Goal: Task Accomplishment & Management: Manage account settings

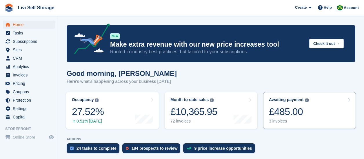
click at [282, 122] on div "3 invoices" at bounding box center [289, 121] width 40 height 5
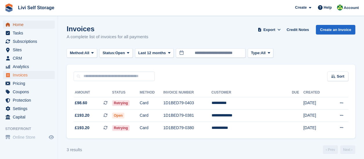
click at [23, 27] on span "Home" at bounding box center [30, 25] width 35 height 8
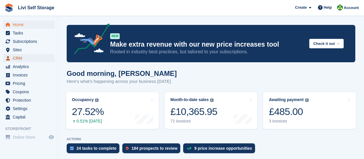
click at [21, 60] on span "CRM" at bounding box center [30, 58] width 35 height 8
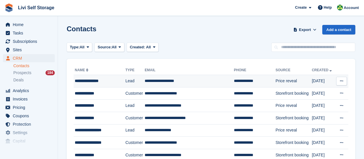
click at [96, 82] on div "**********" at bounding box center [98, 81] width 46 height 6
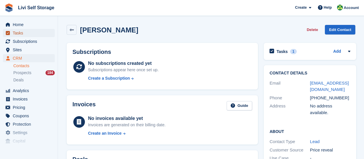
click at [21, 34] on span "Tasks" at bounding box center [30, 33] width 35 height 8
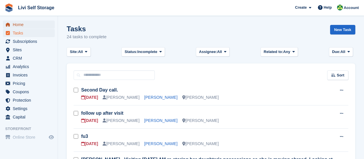
click at [19, 25] on span "Home" at bounding box center [30, 25] width 35 height 8
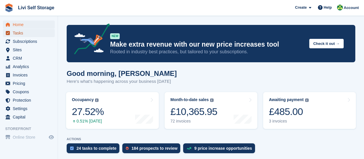
click at [16, 36] on span "Tasks" at bounding box center [30, 33] width 35 height 8
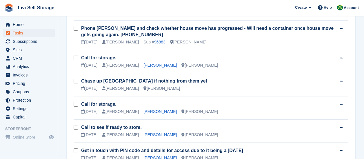
scroll to position [405, 0]
click at [341, 56] on icon at bounding box center [341, 58] width 3 height 4
click at [304, 65] on p "Edit task" at bounding box center [319, 69] width 50 height 8
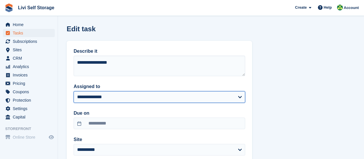
click at [240, 97] on select "**********" at bounding box center [159, 97] width 171 height 12
select select "****"
click at [74, 91] on select "**********" at bounding box center [159, 97] width 171 height 12
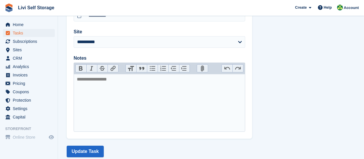
scroll to position [129, 0]
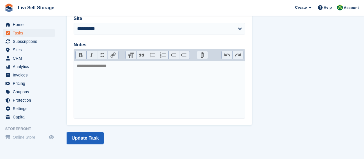
click at [91, 138] on button "Update Task" at bounding box center [85, 138] width 37 height 12
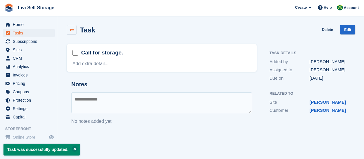
click at [74, 30] on link at bounding box center [72, 30] width 10 height 10
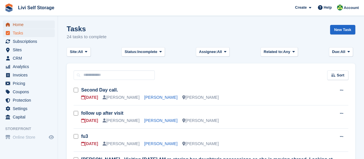
click at [21, 25] on span "Home" at bounding box center [30, 25] width 35 height 8
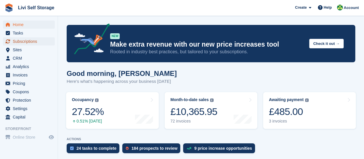
click at [31, 42] on span "Subscriptions" at bounding box center [30, 41] width 35 height 8
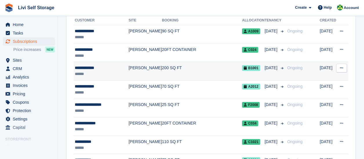
scroll to position [145, 0]
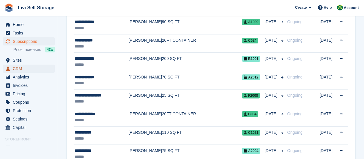
click at [23, 69] on span "CRM" at bounding box center [30, 69] width 35 height 8
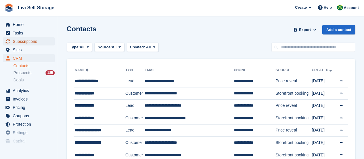
click at [29, 42] on span "Subscriptions" at bounding box center [30, 41] width 35 height 8
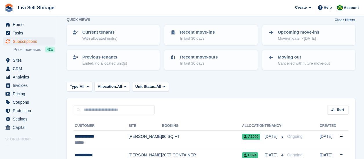
scroll to position [58, 0]
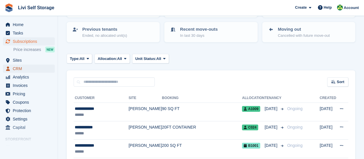
click at [21, 69] on span "CRM" at bounding box center [30, 69] width 35 height 8
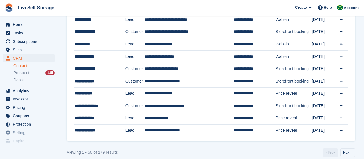
scroll to position [556, 0]
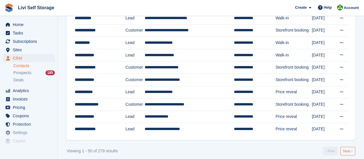
click at [343, 148] on link "Next ›" at bounding box center [347, 151] width 15 height 9
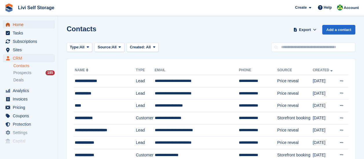
click at [21, 27] on span "Home" at bounding box center [30, 25] width 35 height 8
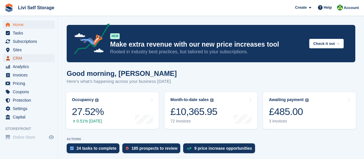
click at [20, 60] on span "CRM" at bounding box center [30, 58] width 35 height 8
